Goal: Obtain resource: Obtain resource

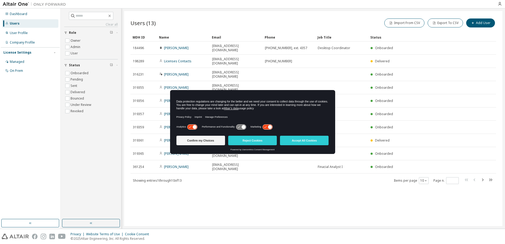
click at [269, 127] on icon at bounding box center [270, 127] width 4 height 4
click at [191, 126] on icon at bounding box center [192, 126] width 10 height 5
click at [195, 142] on button "Confirm my Choices" at bounding box center [201, 141] width 49 height 10
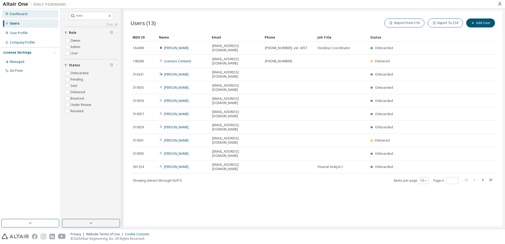
click at [13, 13] on div "Dashboard" at bounding box center [18, 14] width 17 height 4
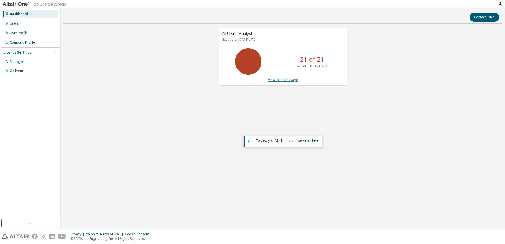
click at [287, 80] on link "View License Usage" at bounding box center [283, 80] width 30 height 4
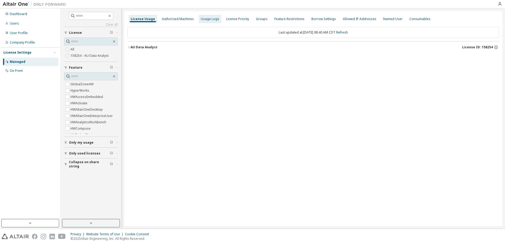
click at [210, 19] on div "Usage Logs" at bounding box center [210, 19] width 18 height 4
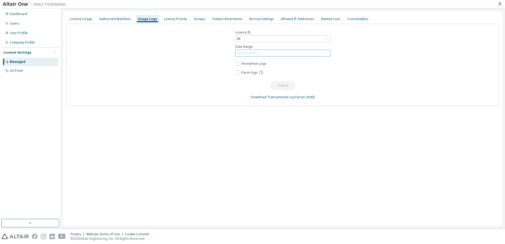
click at [248, 52] on div "Click to select" at bounding box center [247, 53] width 21 height 4
click at [248, 67] on li "Last 30 days" at bounding box center [283, 67] width 94 height 7
click at [327, 54] on icon at bounding box center [327, 52] width 5 height 5
click at [294, 54] on div "Click to select" at bounding box center [283, 53] width 95 height 6
click at [255, 67] on li "Last 30 days" at bounding box center [283, 67] width 94 height 7
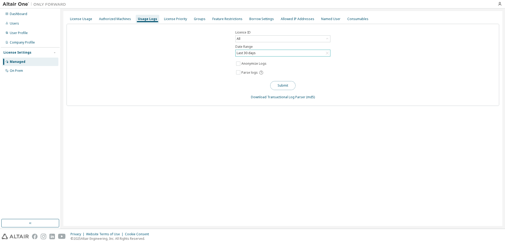
click at [284, 86] on button "Submit" at bounding box center [282, 85] width 25 height 9
click at [212, 88] on div "Licence ID All Date Range Last 30 days Anonymize Logs Parse logs Submit Downloa…" at bounding box center [283, 65] width 433 height 82
click at [285, 98] on link "Download Transactional Log Parser" at bounding box center [278, 97] width 54 height 4
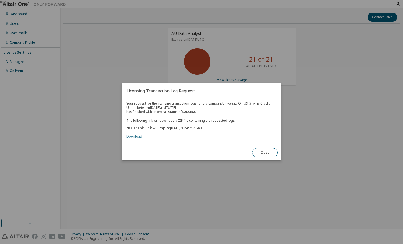
click at [135, 136] on link "Download" at bounding box center [135, 137] width 16 height 4
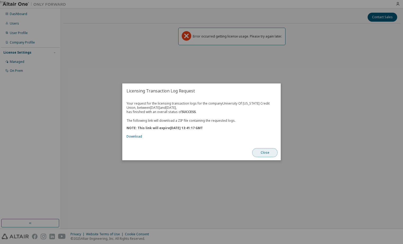
click at [263, 154] on button "Close" at bounding box center [264, 153] width 25 height 9
